Goal: Task Accomplishment & Management: Use online tool/utility

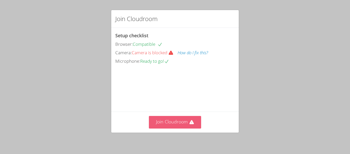
click at [176, 117] on button "Join Cloudroom" at bounding box center [175, 122] width 53 height 13
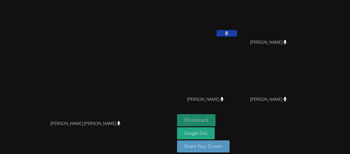
click at [216, 120] on button "Whiteboard" at bounding box center [196, 120] width 39 height 12
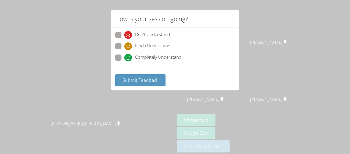
click at [124, 61] on span at bounding box center [124, 61] width 0 height 0
click at [124, 56] on input "Completely Understand" at bounding box center [126, 56] width 4 height 4
radio input "true"
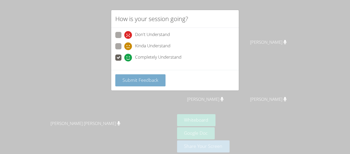
click at [128, 81] on span "Submit Feedback" at bounding box center [141, 80] width 36 height 6
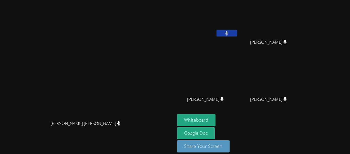
click at [177, 114] on button "Whiteboard" at bounding box center [196, 120] width 39 height 12
click at [216, 118] on button "Whiteboard" at bounding box center [196, 120] width 39 height 12
